Goal: Task Accomplishment & Management: Manage account settings

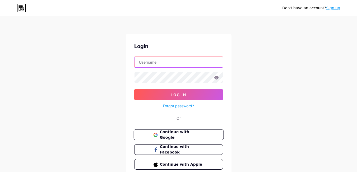
type input "[EMAIL_ADDRESS][DOMAIN_NAME]"
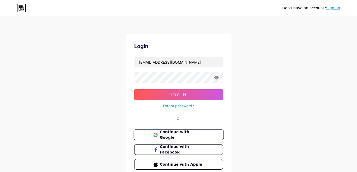
click at [156, 133] on icon at bounding box center [154, 134] width 3 height 2
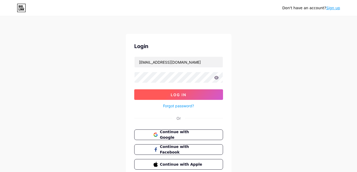
click at [138, 96] on button "Log In" at bounding box center [178, 94] width 89 height 11
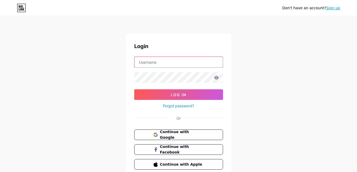
type input "[EMAIL_ADDRESS][DOMAIN_NAME]"
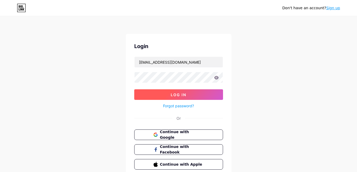
click at [137, 97] on button "Log In" at bounding box center [178, 94] width 89 height 11
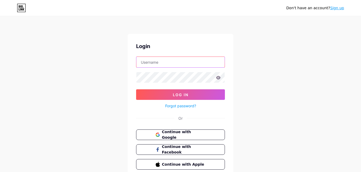
type input "[EMAIL_ADDRESS][DOMAIN_NAME]"
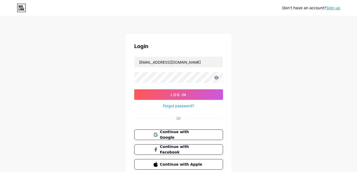
click at [137, 97] on button "Log In" at bounding box center [178, 94] width 89 height 11
